Goal: Transaction & Acquisition: Book appointment/travel/reservation

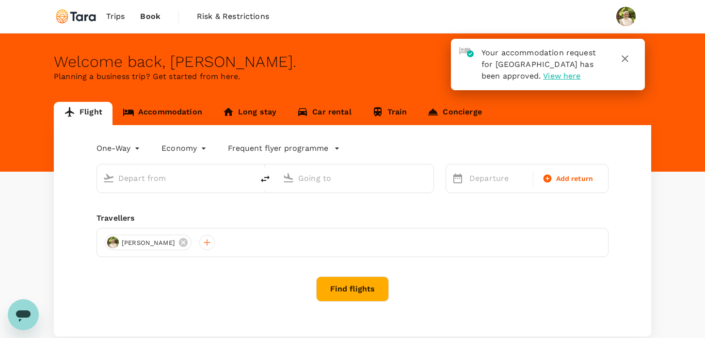
type input "Singapore Changi (SIN)"
type input "Soekarno-Hatta Intl (CGK)"
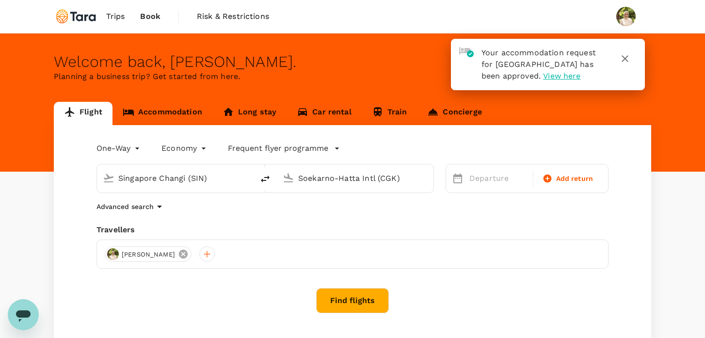
click at [185, 252] on icon at bounding box center [183, 254] width 9 height 9
click at [110, 253] on div at bounding box center [113, 254] width 16 height 16
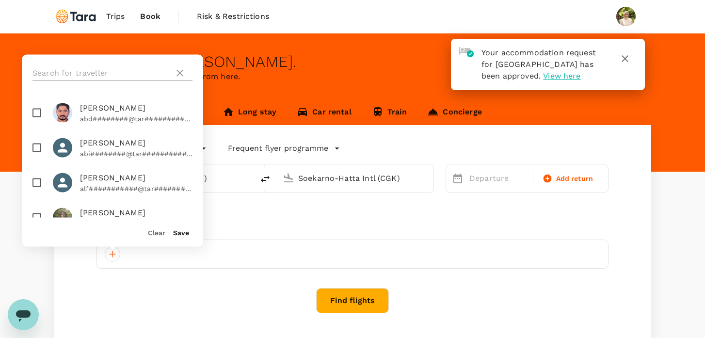
click at [125, 70] on input "text" at bounding box center [101, 73] width 138 height 16
type input "chi"
click at [127, 112] on span "[PERSON_NAME]" at bounding box center [136, 108] width 113 height 12
checkbox input "true"
click at [181, 232] on button "Save" at bounding box center [181, 233] width 16 height 8
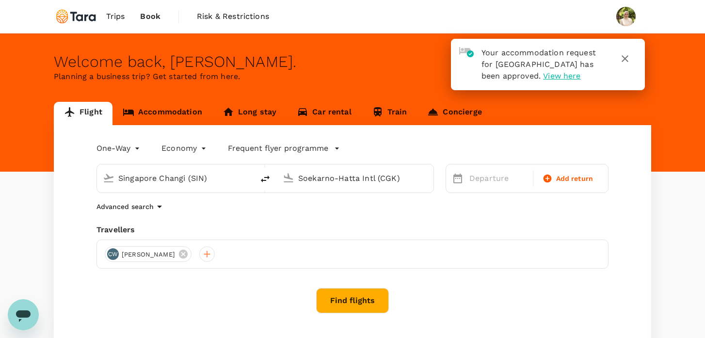
click at [212, 181] on input "Singapore Changi (SIN)" at bounding box center [175, 178] width 115 height 15
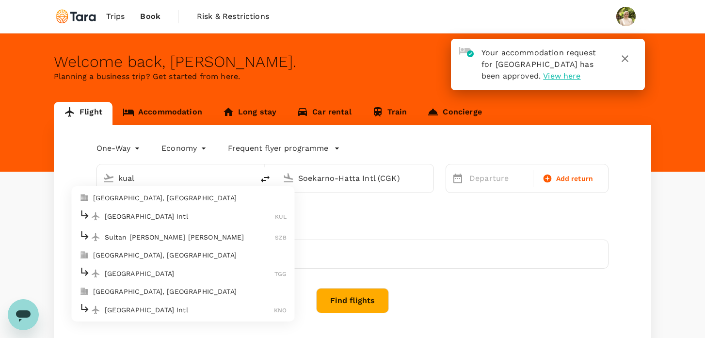
click at [197, 214] on p "[GEOGRAPHIC_DATA] Intl" at bounding box center [190, 216] width 171 height 10
type input "Kuala Lumpur Intl ([GEOGRAPHIC_DATA])"
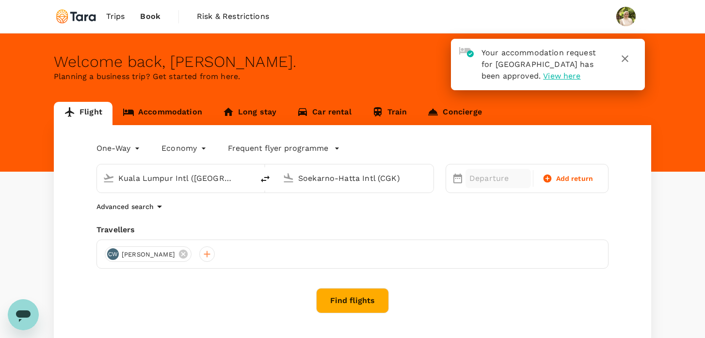
click at [499, 174] on p "Departure" at bounding box center [498, 179] width 58 height 12
click at [626, 64] on button "button" at bounding box center [624, 58] width 23 height 23
click at [480, 186] on div "Departure" at bounding box center [498, 178] width 65 height 19
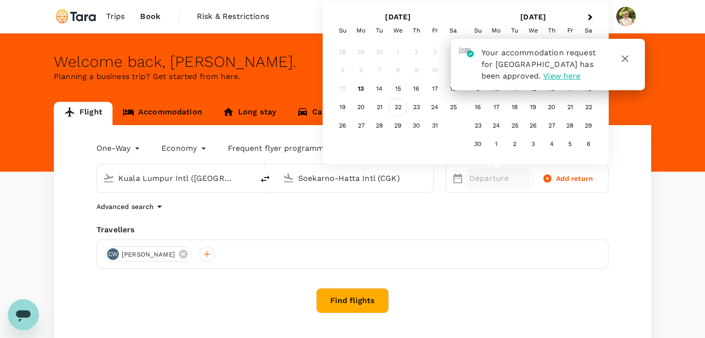
click at [401, 103] on div "22" at bounding box center [398, 107] width 18 height 18
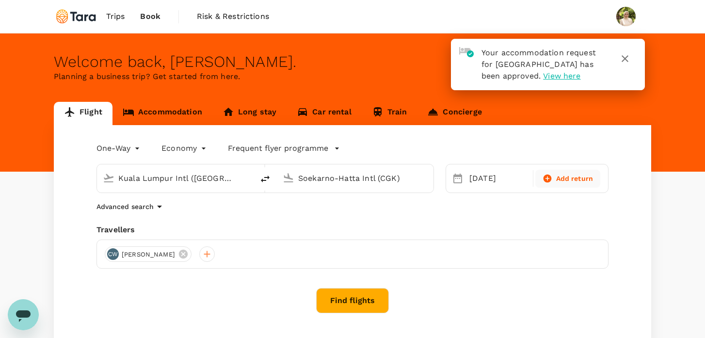
click at [560, 181] on span "Add return" at bounding box center [574, 179] width 37 height 10
type input "roundtrip"
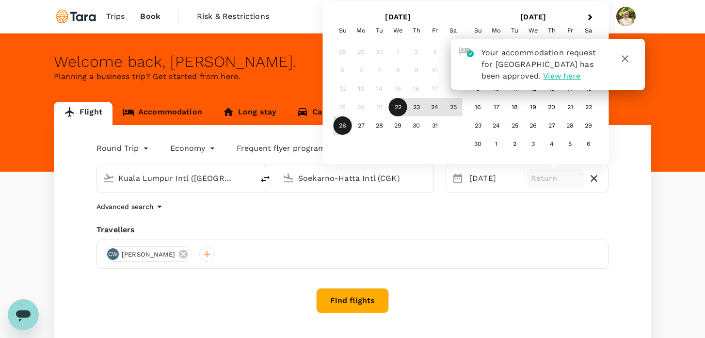
click at [348, 126] on div "26" at bounding box center [343, 125] width 18 height 18
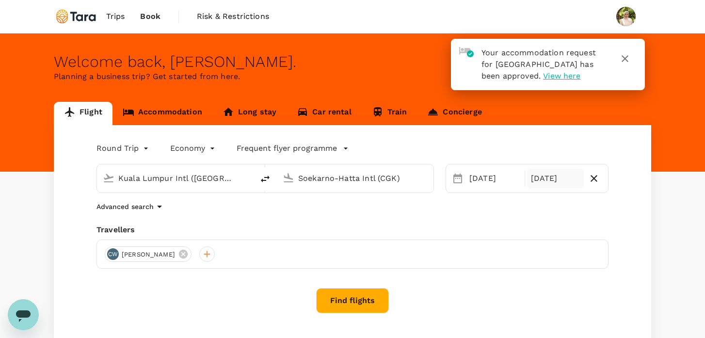
click at [363, 294] on button "Find flights" at bounding box center [352, 300] width 73 height 25
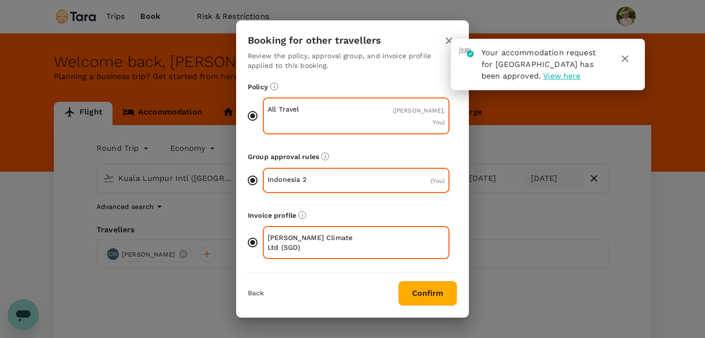
click at [625, 58] on icon "button" at bounding box center [625, 58] width 7 height 7
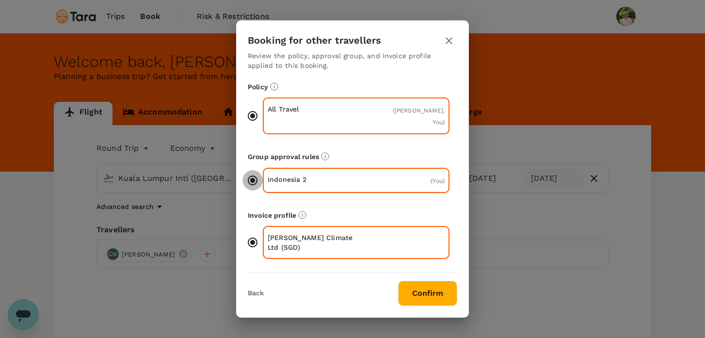
click at [256, 187] on input "Indonesia 2 ( You )" at bounding box center [252, 180] width 20 height 20
click at [414, 282] on button "Confirm" at bounding box center [427, 293] width 59 height 25
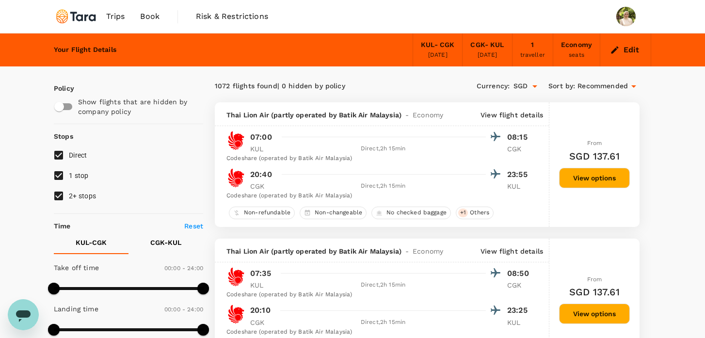
type input "1620"
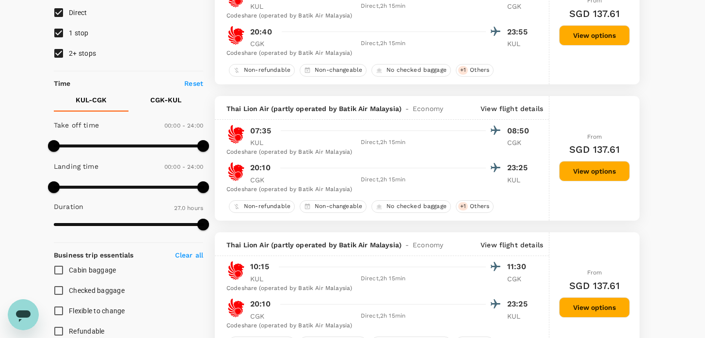
scroll to position [98, 0]
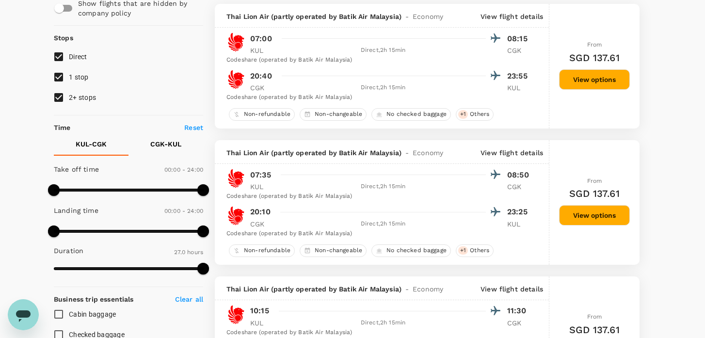
click at [59, 93] on input "2+ stops" at bounding box center [58, 97] width 20 height 20
checkbox input "false"
click at [59, 82] on input "1 stop" at bounding box center [58, 77] width 20 height 20
checkbox input "false"
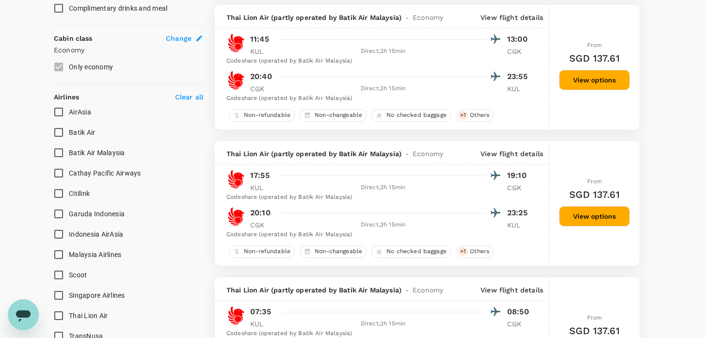
scroll to position [508, 0]
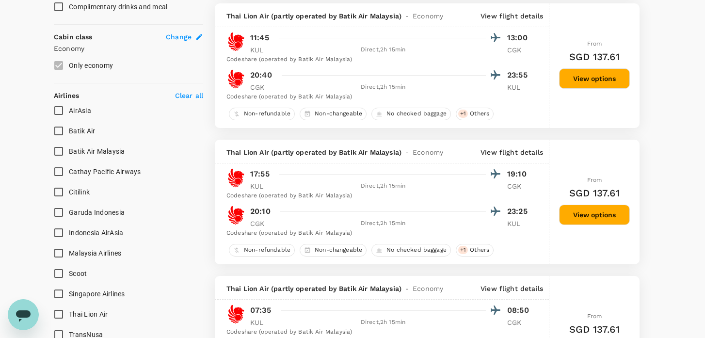
click at [61, 192] on input "Citilink" at bounding box center [58, 192] width 20 height 20
checkbox input "true"
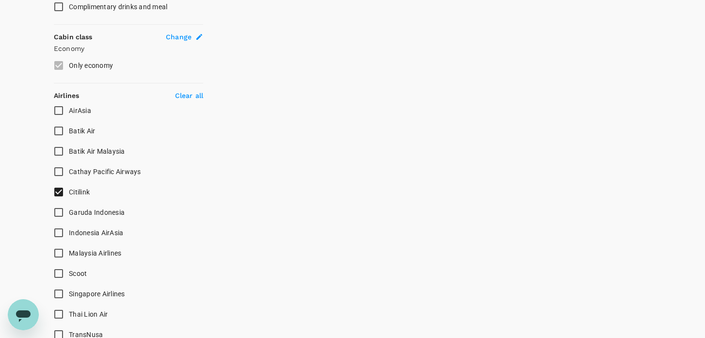
click at [62, 133] on input "Batik Air" at bounding box center [58, 131] width 20 height 20
checkbox input "true"
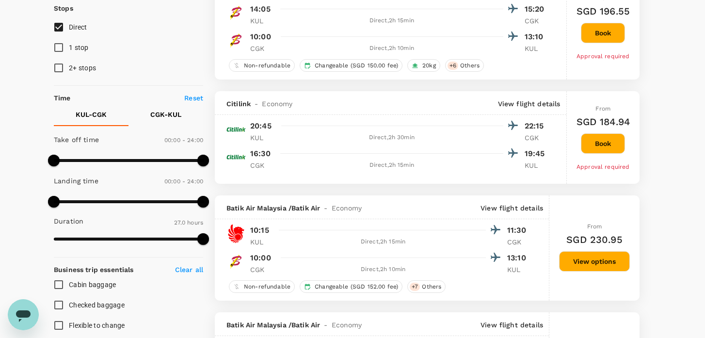
scroll to position [124, 0]
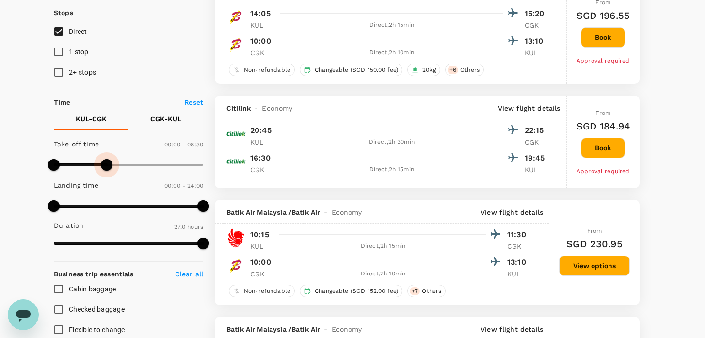
type input "480"
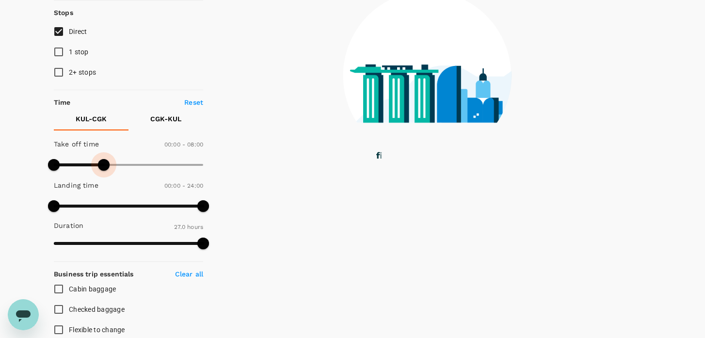
drag, startPoint x: 202, startPoint y: 163, endPoint x: 104, endPoint y: 166, distance: 98.5
click at [104, 166] on span at bounding box center [104, 165] width 12 height 12
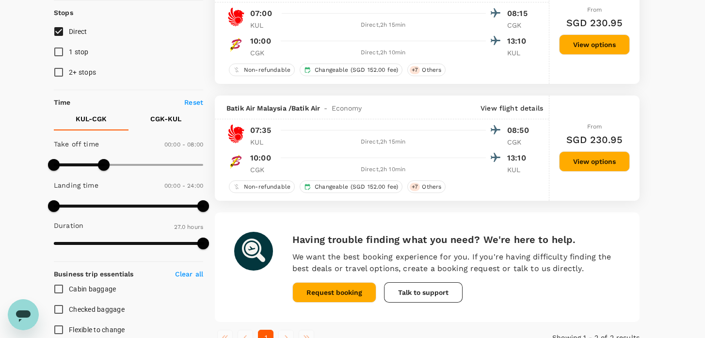
click at [178, 119] on p "CGK - KUL" at bounding box center [165, 119] width 31 height 10
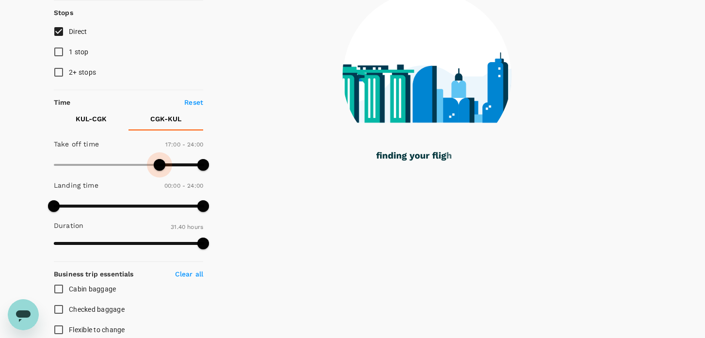
drag, startPoint x: 57, startPoint y: 164, endPoint x: 158, endPoint y: 176, distance: 101.5
click at [158, 176] on div "Take off time 17:00 - 24:00 Landing time 00:00 - 24:00 Duration 31.40 hours" at bounding box center [126, 194] width 153 height 120
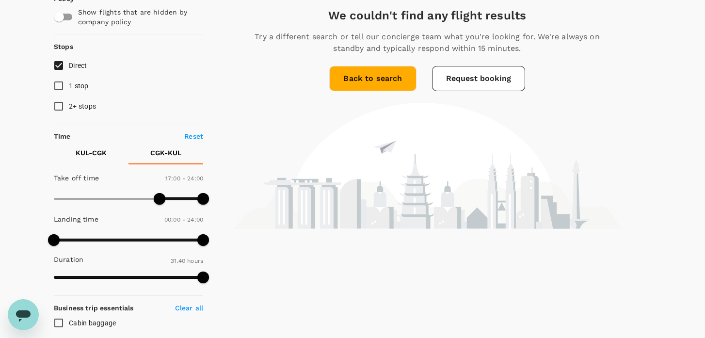
scroll to position [93, 0]
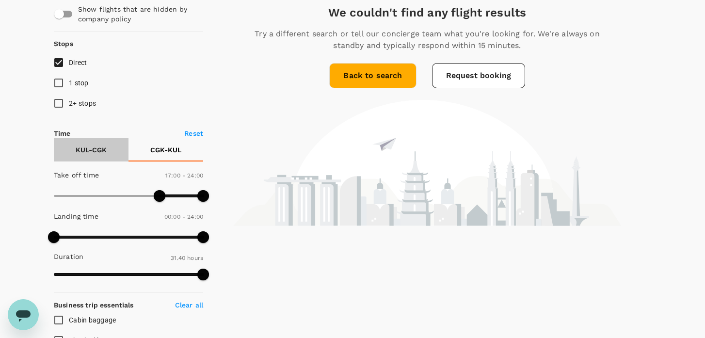
click at [101, 152] on p "KUL - CGK" at bounding box center [91, 150] width 31 height 10
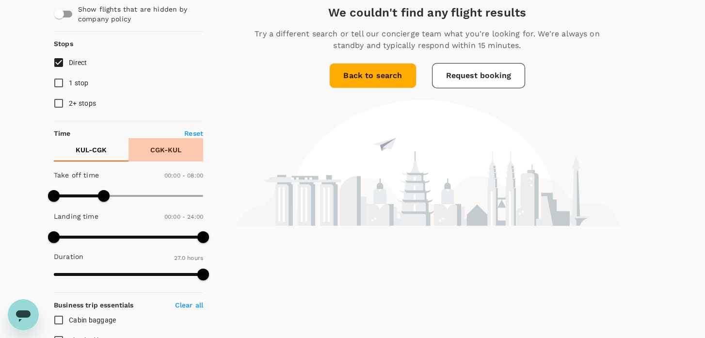
click at [155, 153] on p "CGK - KUL" at bounding box center [165, 150] width 31 height 10
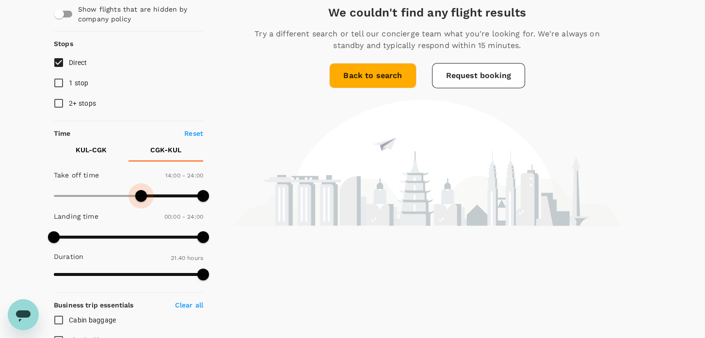
type input "810"
drag, startPoint x: 161, startPoint y: 195, endPoint x: 139, endPoint y: 195, distance: 21.3
click at [139, 195] on span at bounding box center [141, 196] width 12 height 12
click at [101, 153] on p "KUL - CGK" at bounding box center [91, 150] width 31 height 10
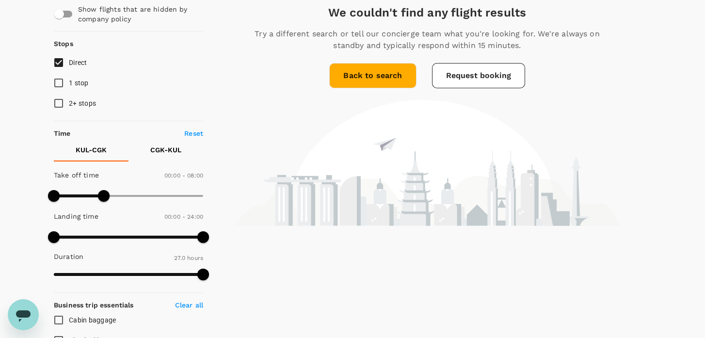
click at [186, 134] on p "Reset" at bounding box center [193, 134] width 19 height 10
type input "1440"
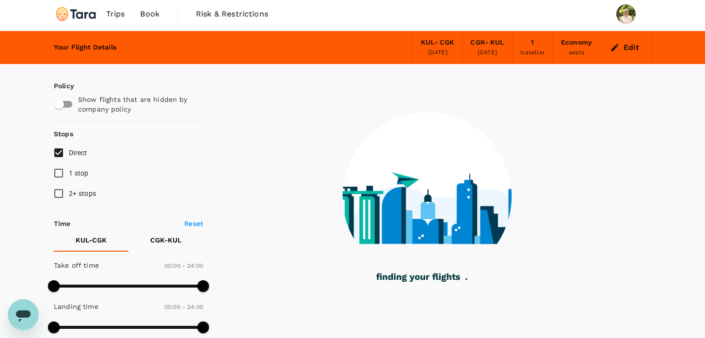
scroll to position [0, 0]
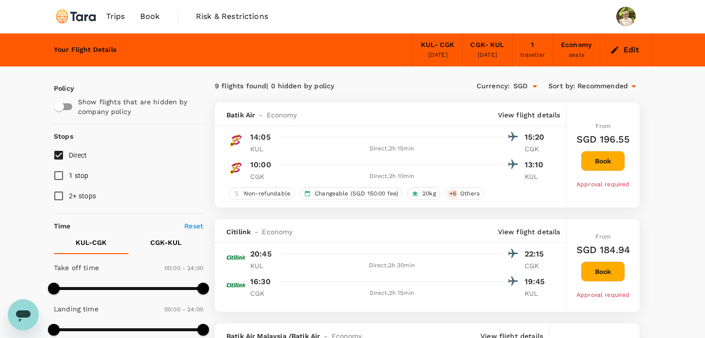
click at [616, 46] on icon "button" at bounding box center [615, 50] width 10 height 10
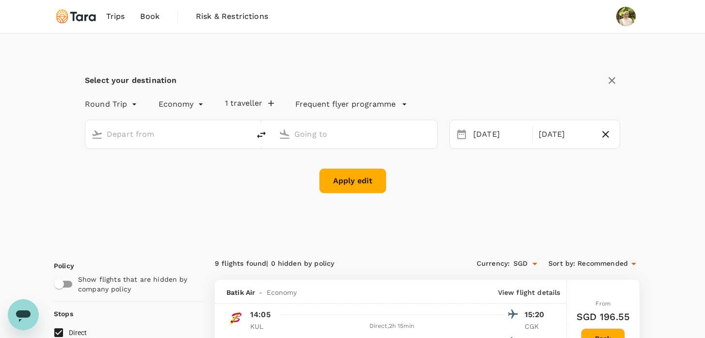
type input "Kuala Lumpur Intl ([GEOGRAPHIC_DATA])"
type input "Soekarno-Hatta Intl (CGK)"
click at [605, 134] on icon "button" at bounding box center [605, 134] width 7 height 7
type input "oneway"
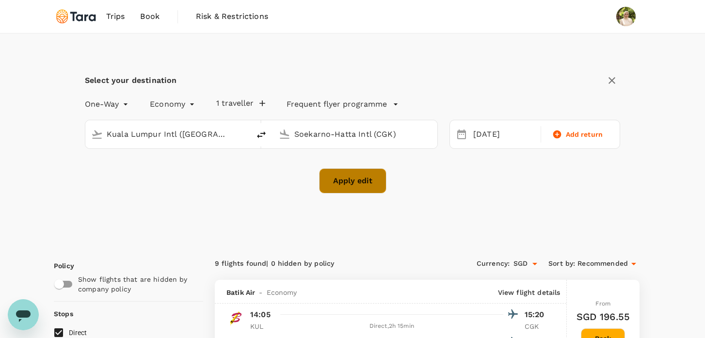
click at [355, 179] on button "Apply edit" at bounding box center [352, 180] width 67 height 25
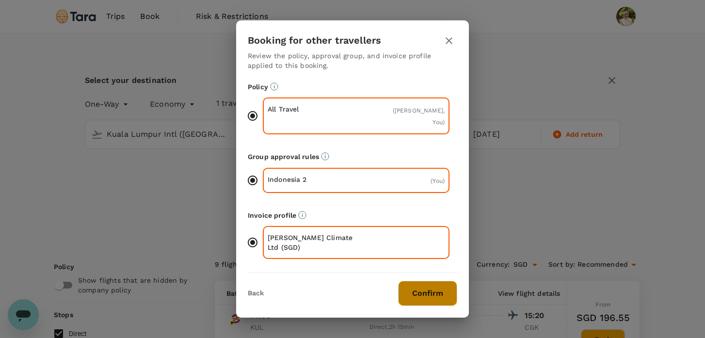
click at [436, 291] on button "Confirm" at bounding box center [427, 293] width 59 height 25
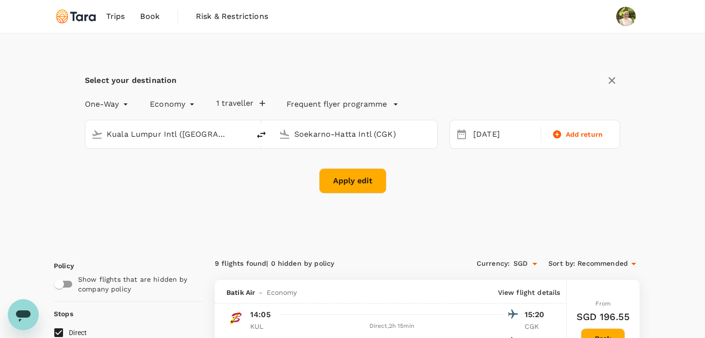
checkbox input "false"
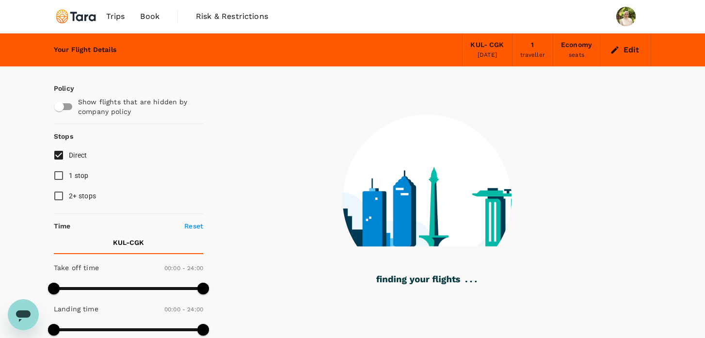
type input "1070"
checkbox input "true"
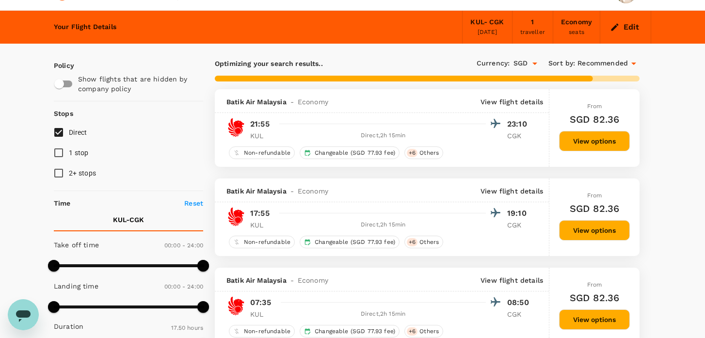
scroll to position [24, 0]
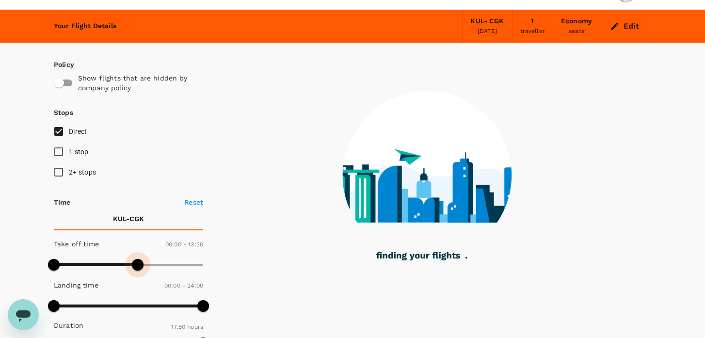
type input "720"
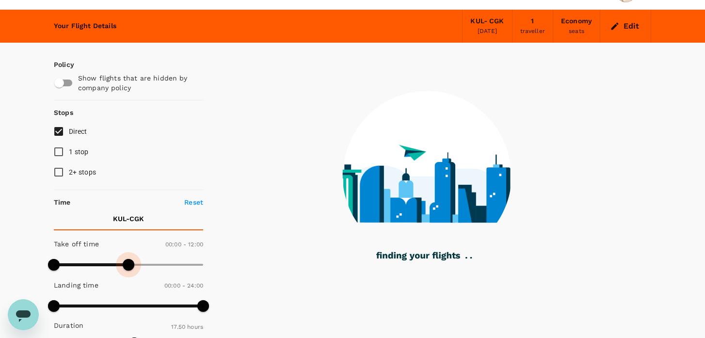
checkbox input "false"
checkbox input "true"
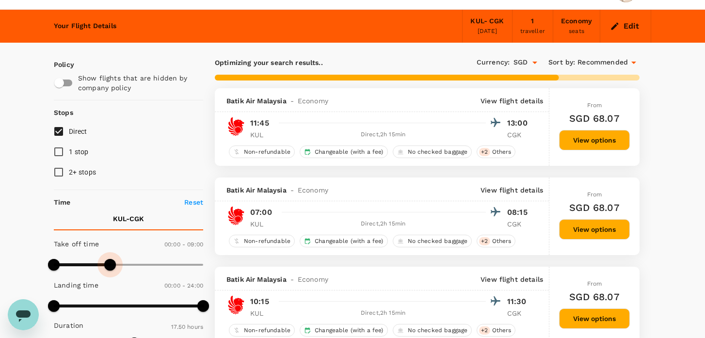
type input "510"
drag, startPoint x: 203, startPoint y: 265, endPoint x: 107, endPoint y: 266, distance: 96.0
click at [107, 266] on span at bounding box center [107, 265] width 12 height 12
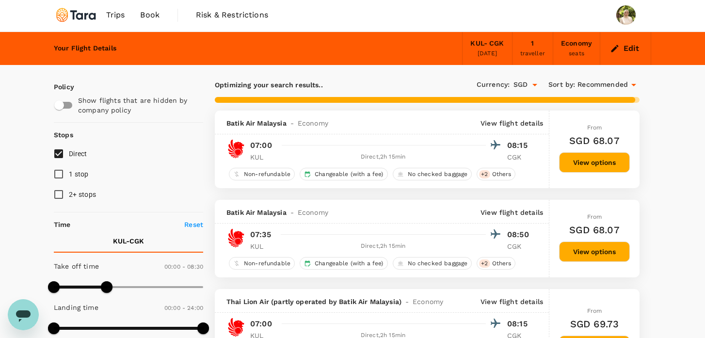
scroll to position [1, 0]
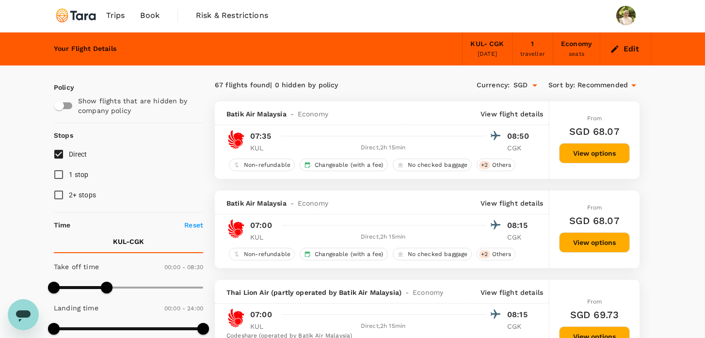
click at [69, 102] on input "checkbox" at bounding box center [59, 106] width 55 height 18
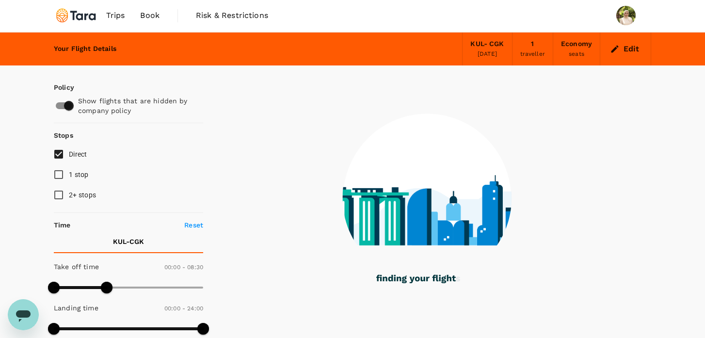
click at [69, 102] on input "checkbox" at bounding box center [68, 106] width 55 height 18
checkbox input "false"
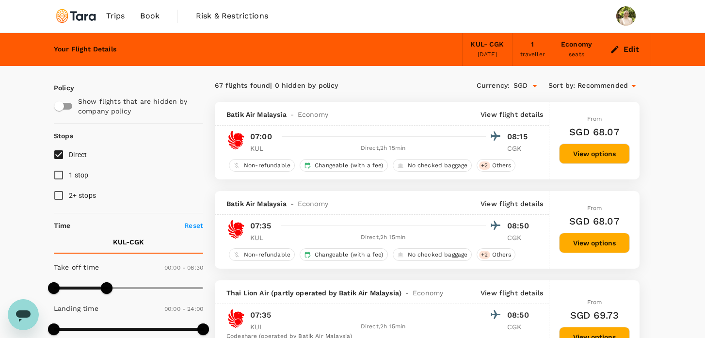
scroll to position [0, 0]
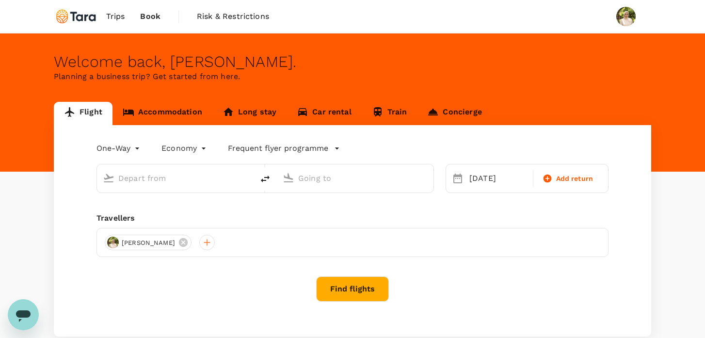
type input "Kuala Lumpur Intl ([GEOGRAPHIC_DATA])"
type input "Soekarno-Hatta Intl (CGK)"
type input "Kuala Lumpur Intl ([GEOGRAPHIC_DATA])"
type input "Soekarno-Hatta Intl (CGK)"
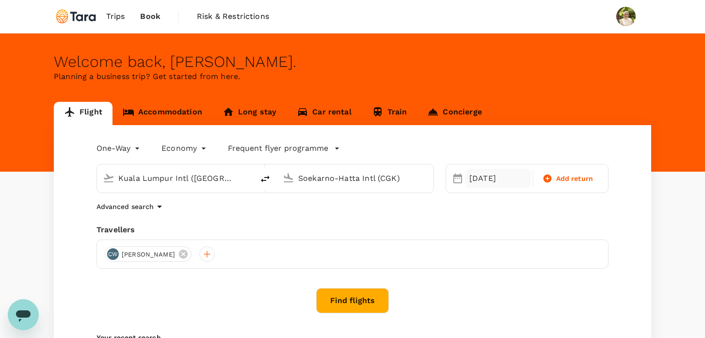
click at [491, 173] on div "[DATE]" at bounding box center [498, 178] width 65 height 19
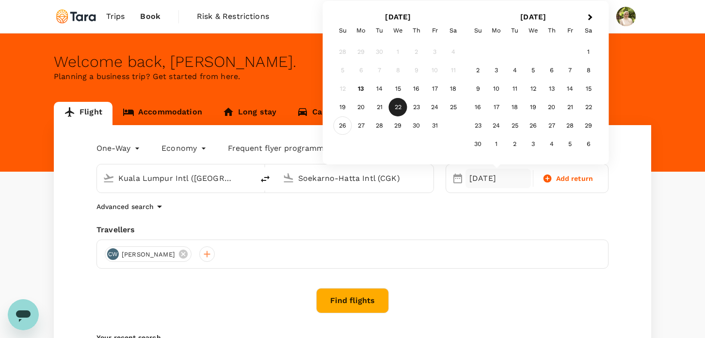
click at [342, 124] on div "26" at bounding box center [343, 125] width 18 height 18
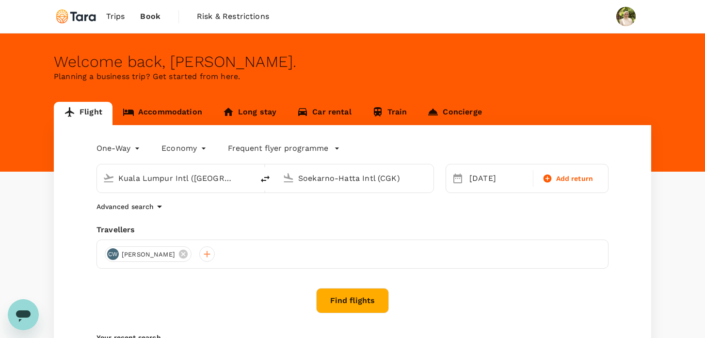
click at [261, 177] on icon "delete" at bounding box center [265, 179] width 12 height 12
type input "Soekarno-Hatta Intl (CGK)"
type input "Kuala Lumpur Intl ([GEOGRAPHIC_DATA])"
click at [350, 307] on button "Find flights" at bounding box center [352, 300] width 73 height 25
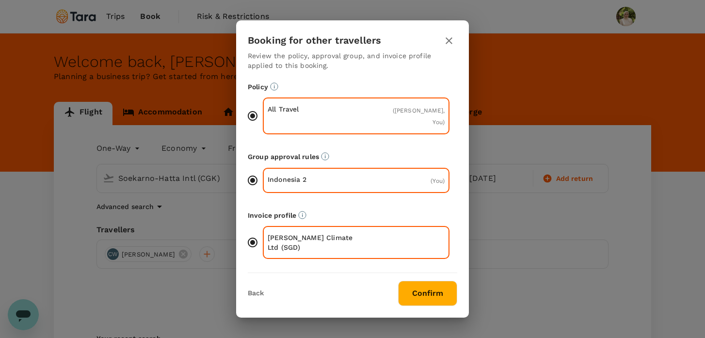
click at [418, 290] on button "Confirm" at bounding box center [427, 293] width 59 height 25
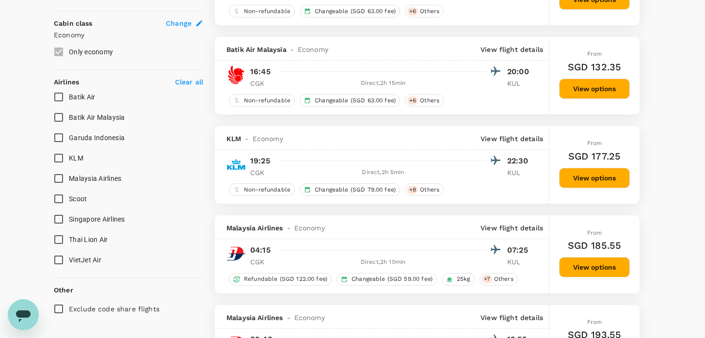
scroll to position [532, 0]
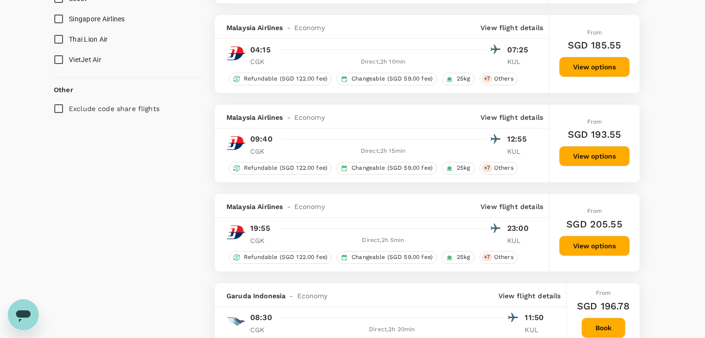
type input "1900"
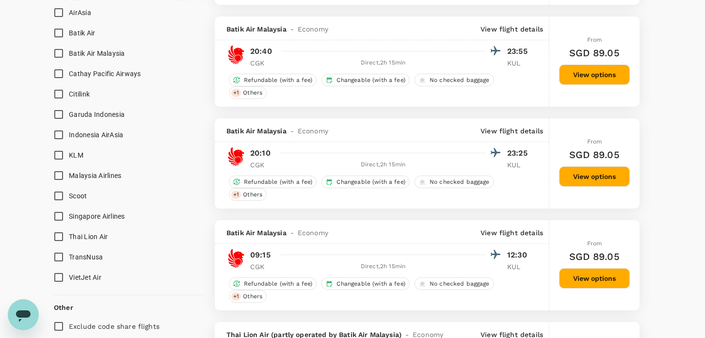
scroll to position [600, 0]
